Goal: Task Accomplishment & Management: Use online tool/utility

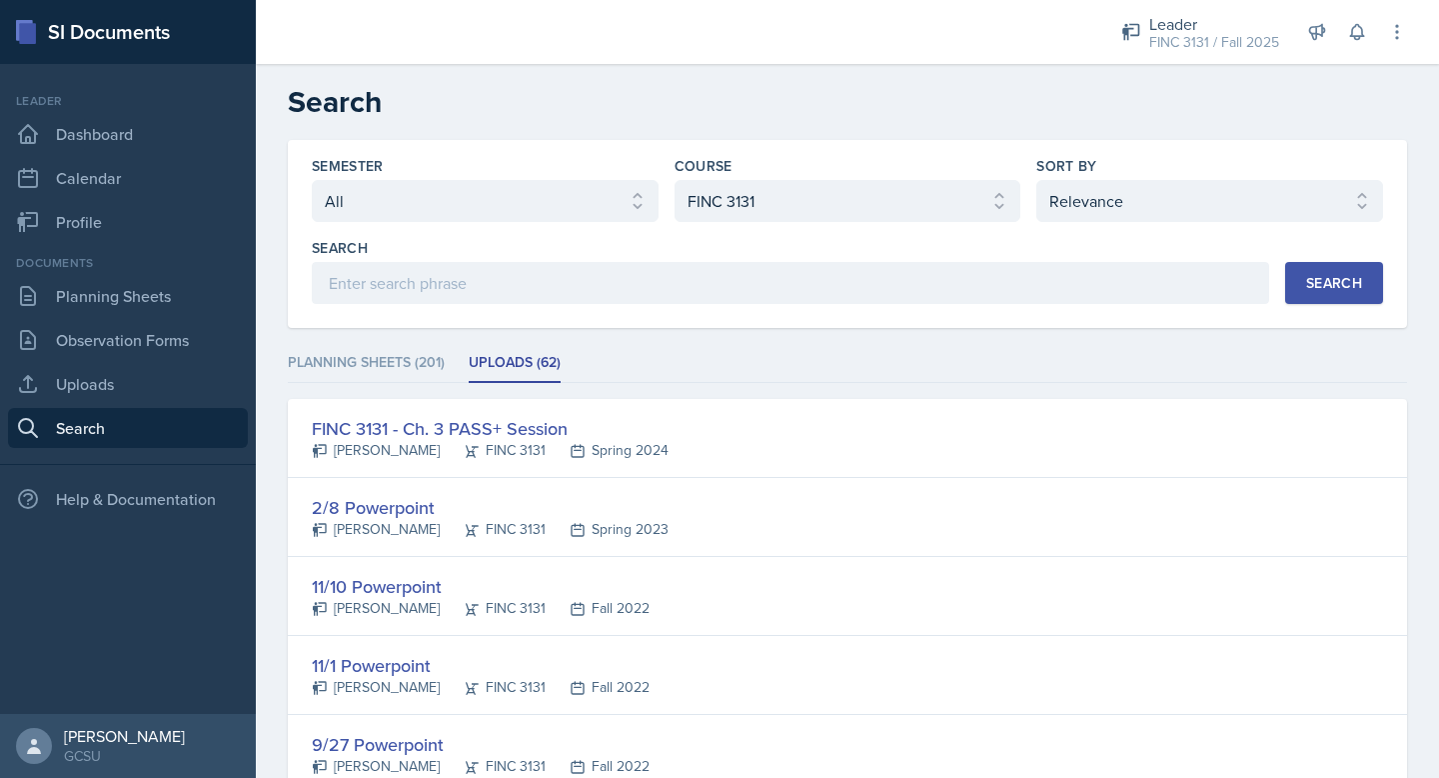
select select "all"
select select "6e980457-ae96-48c6-87a0-7a1167454bc8"
select select "1"
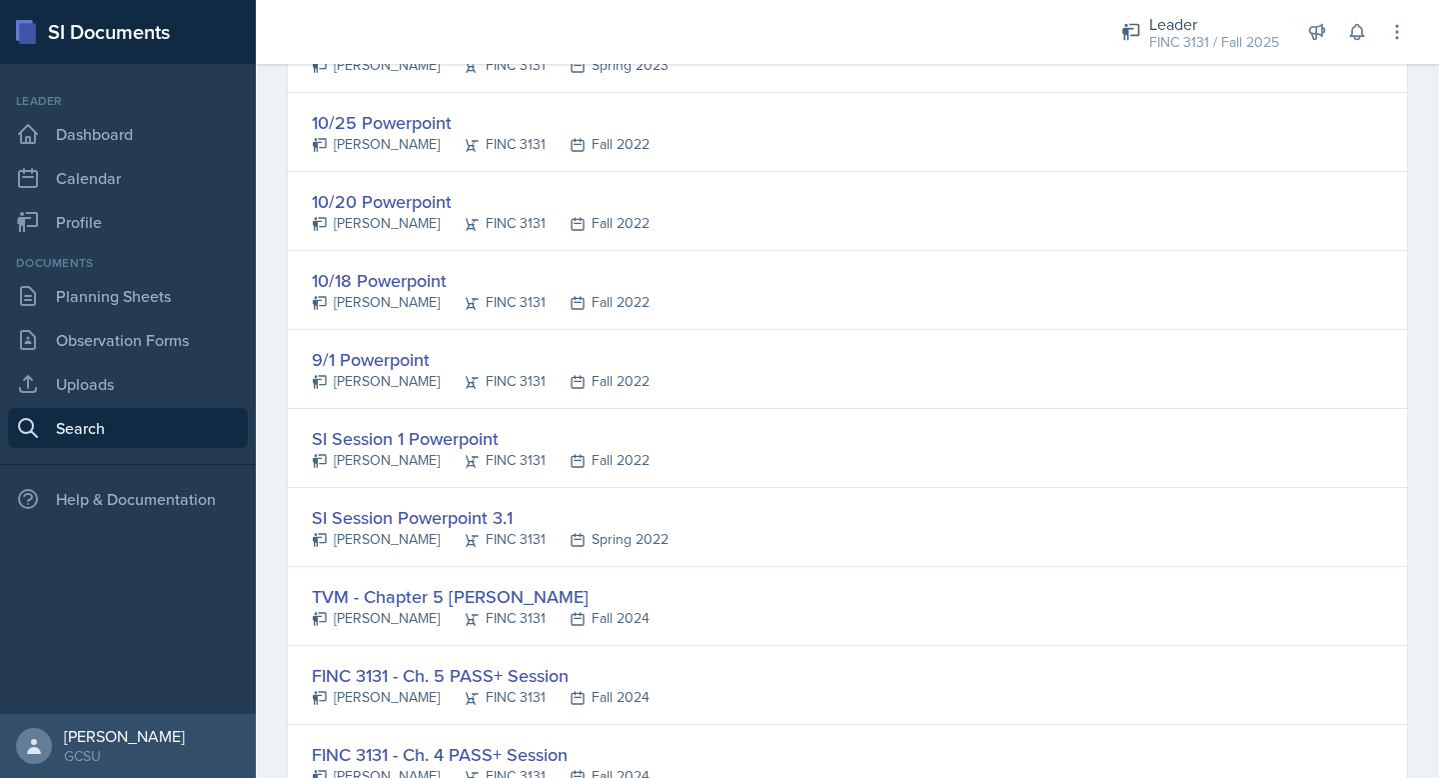
scroll to position [2567, 0]
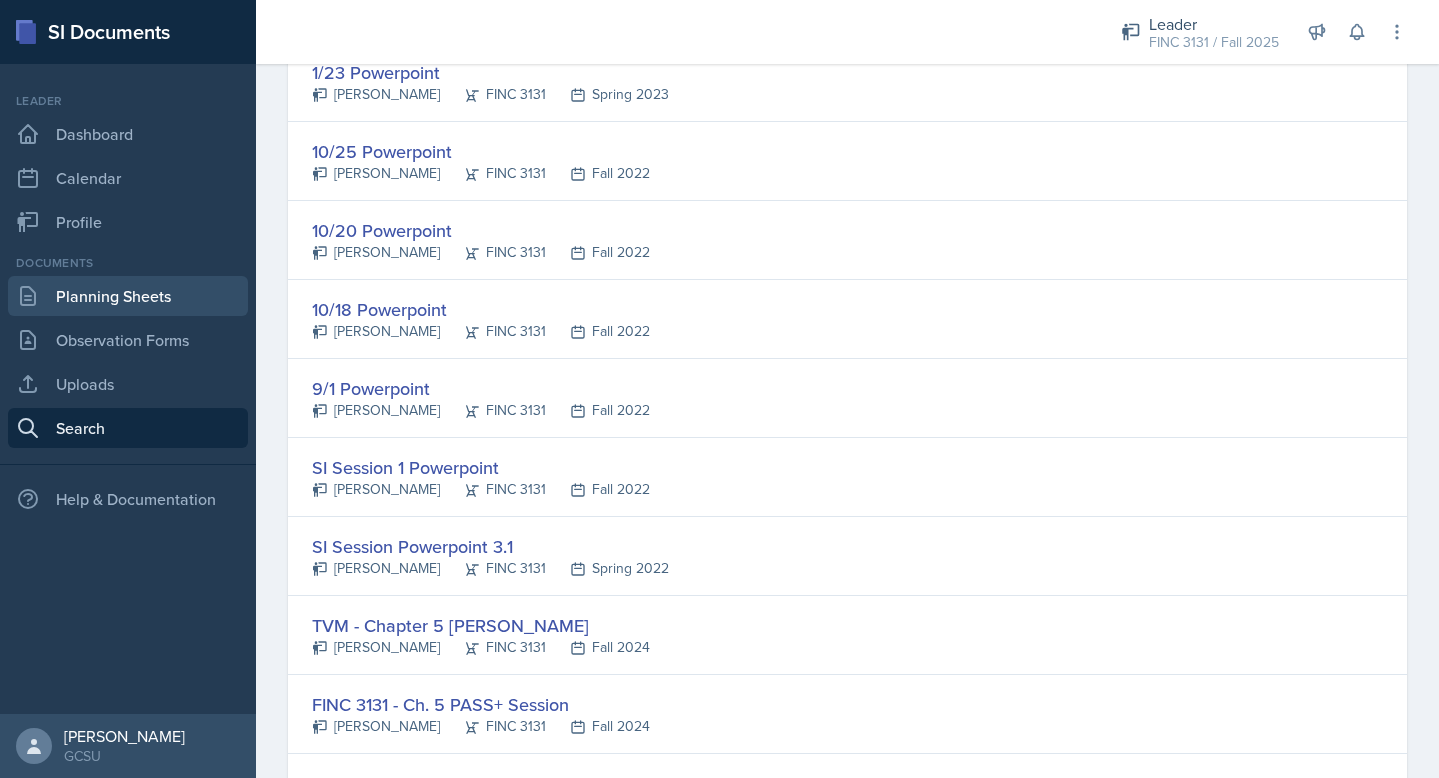
click at [148, 297] on link "Planning Sheets" at bounding box center [128, 296] width 240 height 40
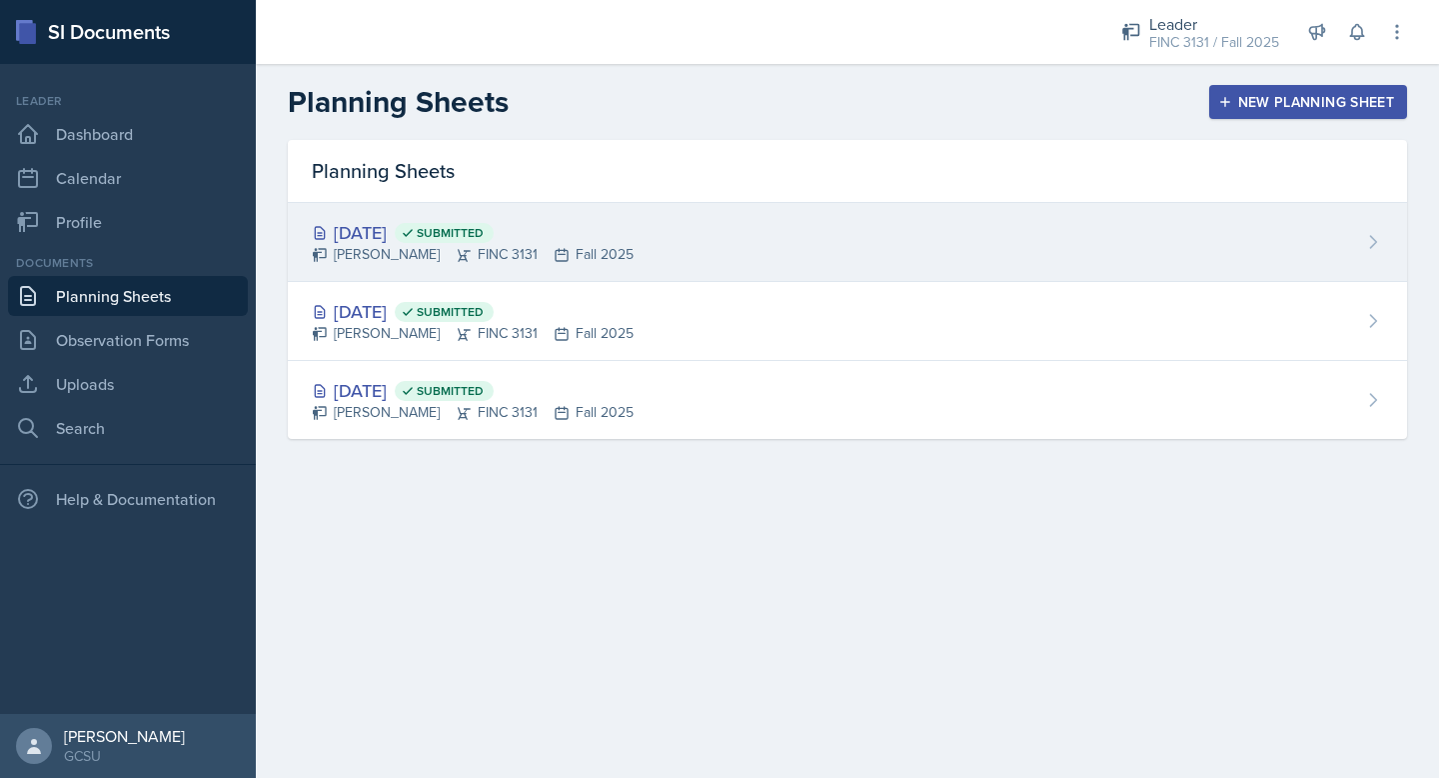
click at [386, 255] on div "[PERSON_NAME] FINC 3131 Fall 2025" at bounding box center [473, 254] width 322 height 21
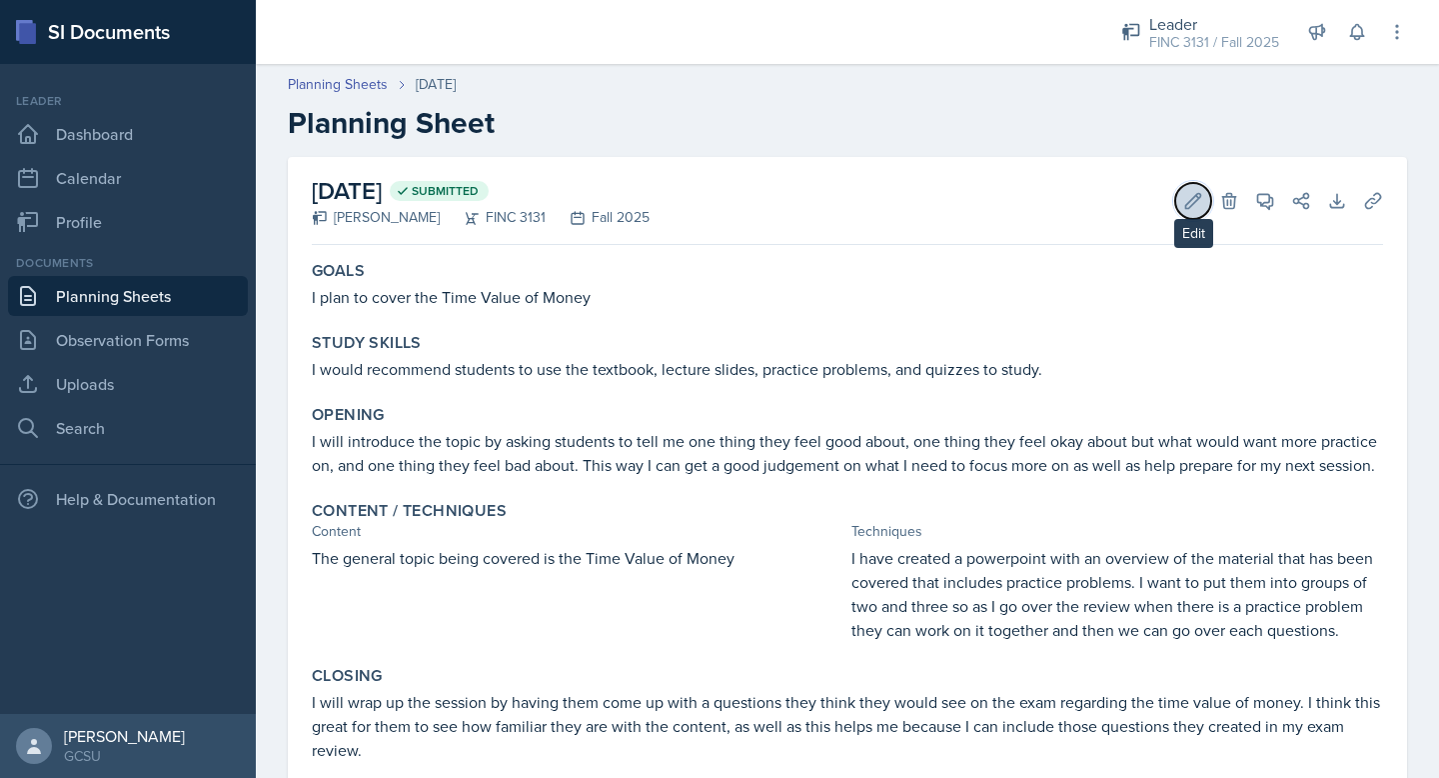
click at [1195, 204] on icon at bounding box center [1193, 201] width 20 height 20
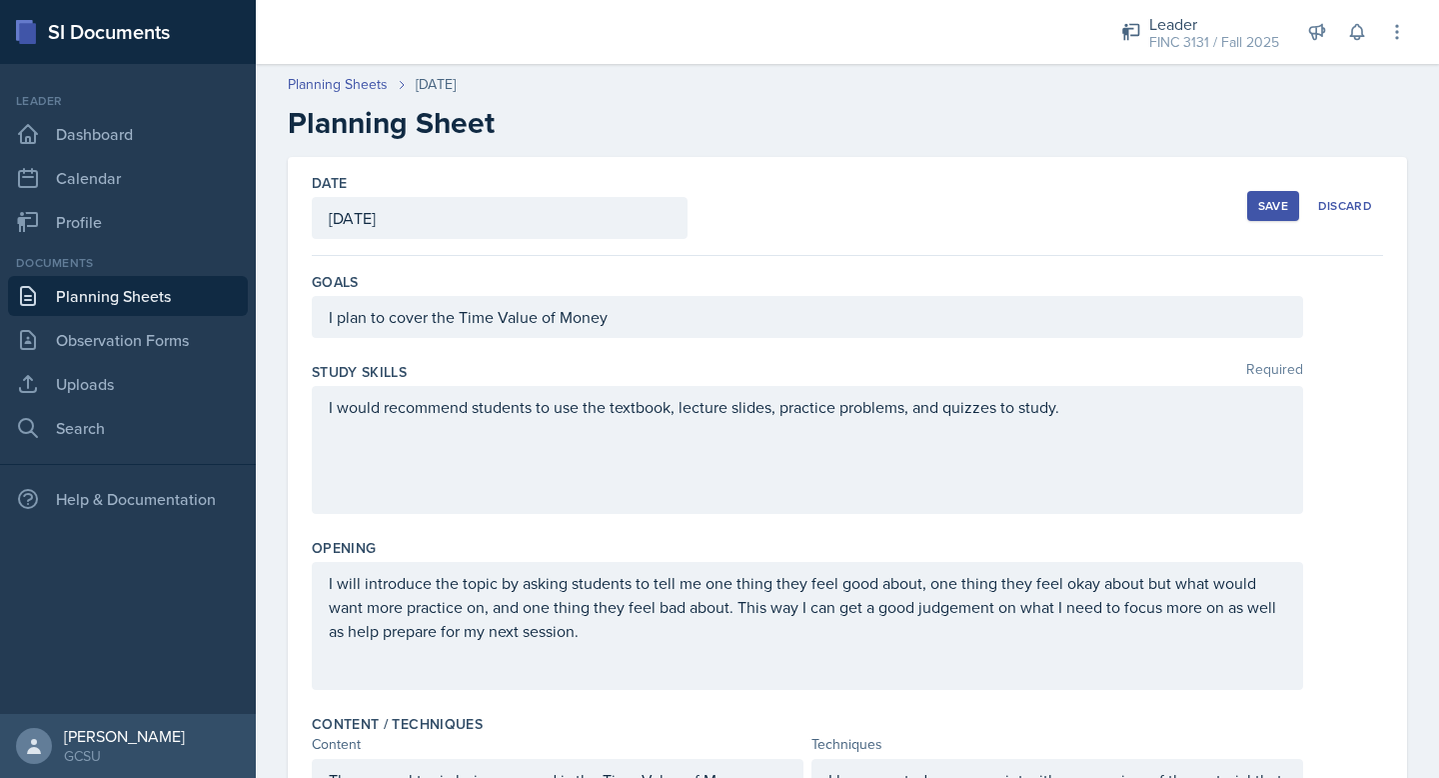
scroll to position [589, 0]
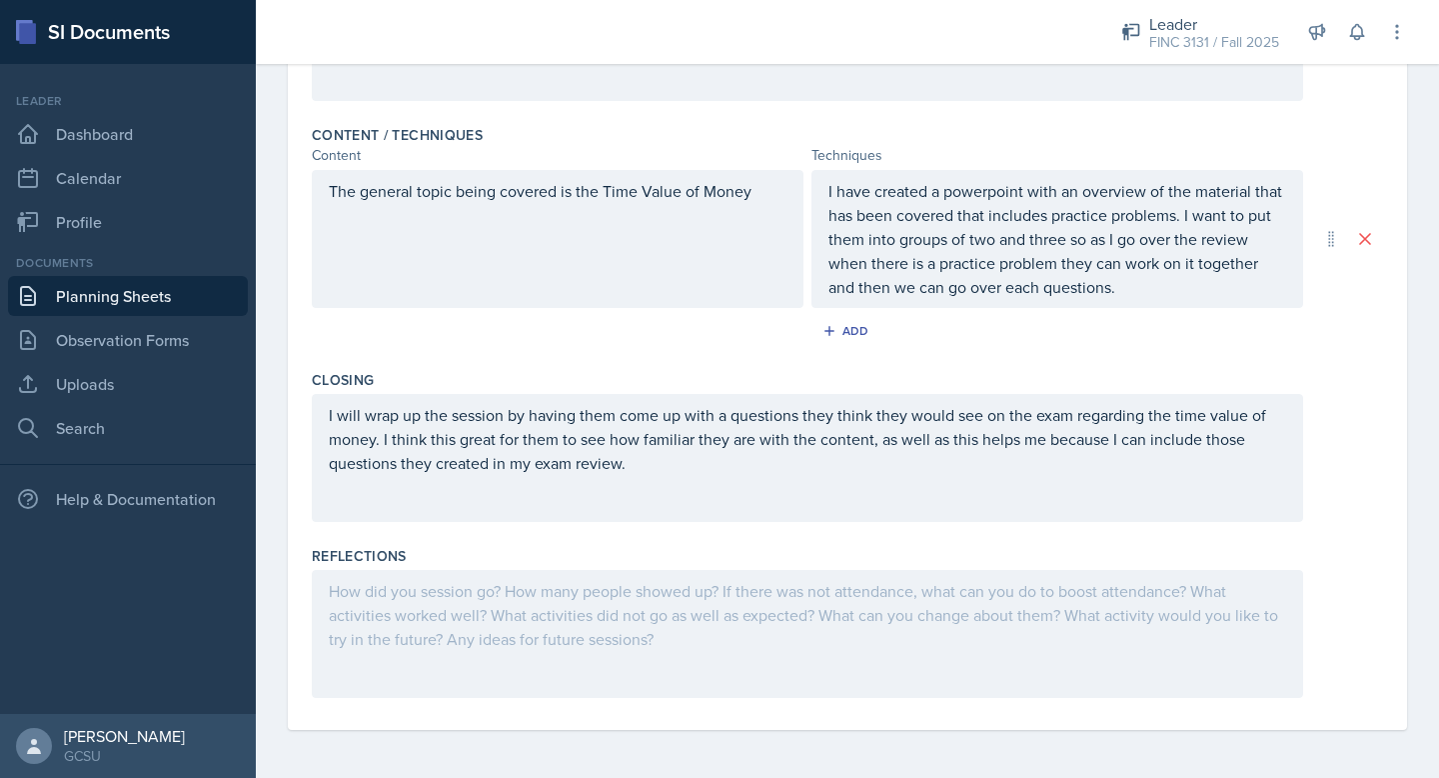
click at [681, 624] on div at bounding box center [808, 634] width 992 height 128
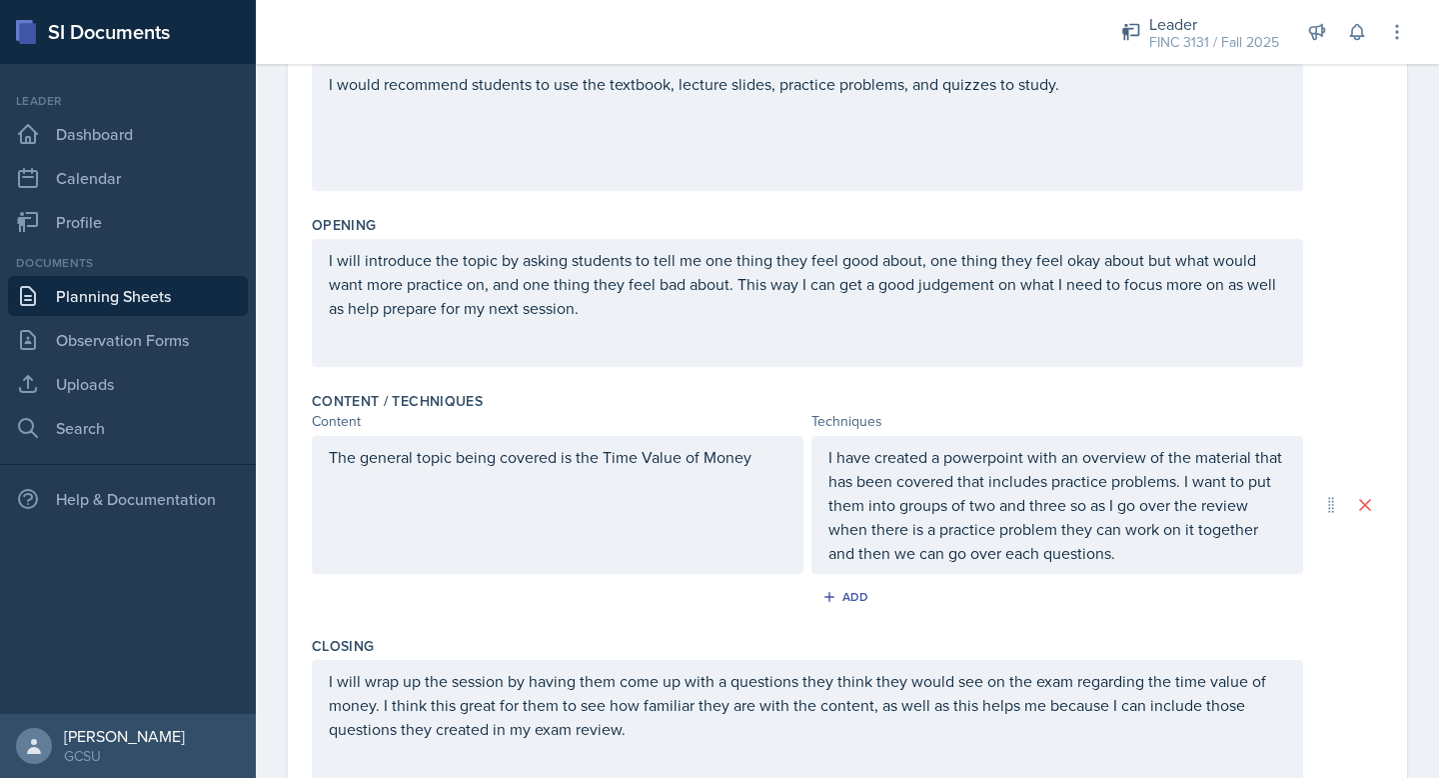
scroll to position [0, 0]
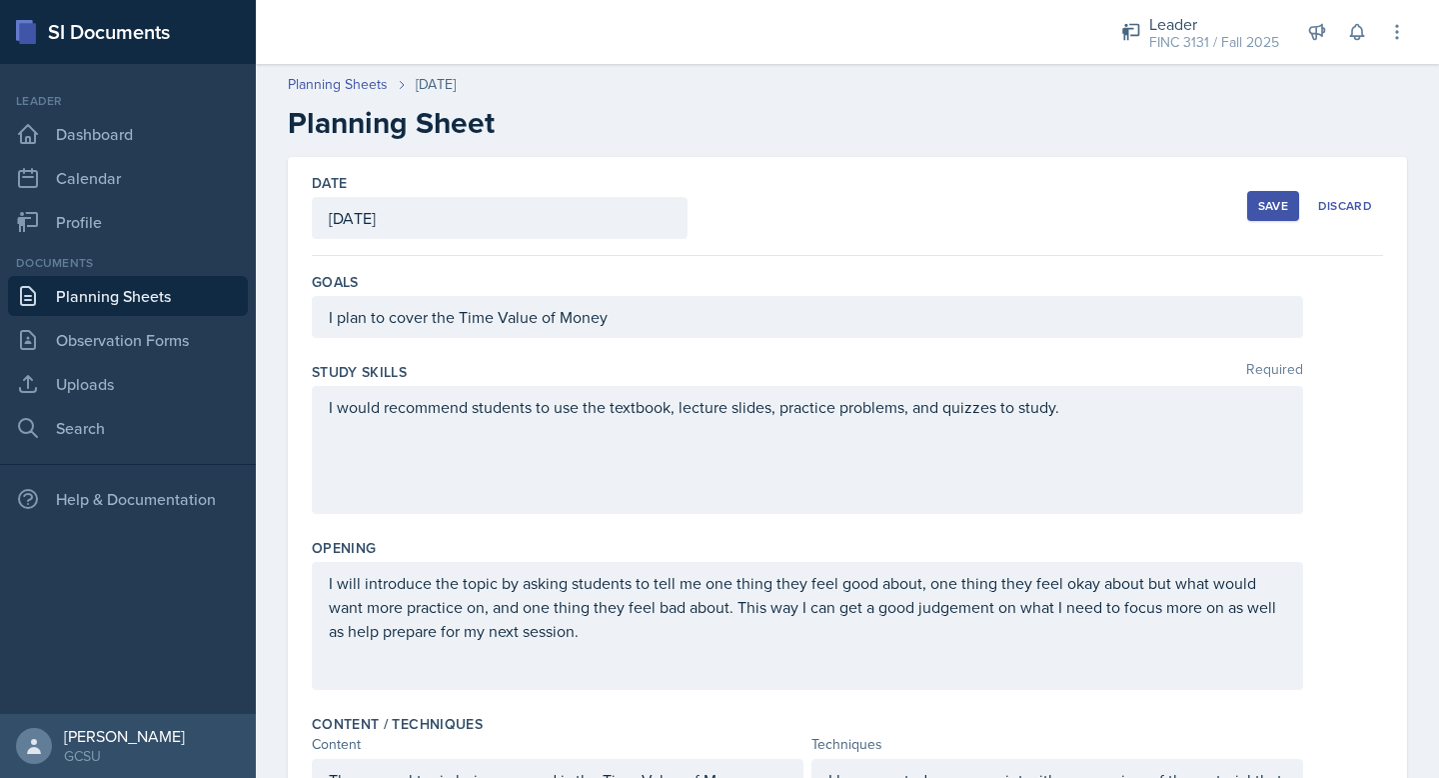
click at [1274, 217] on button "Save" at bounding box center [1273, 206] width 52 height 30
